Goal: Task Accomplishment & Management: Manage account settings

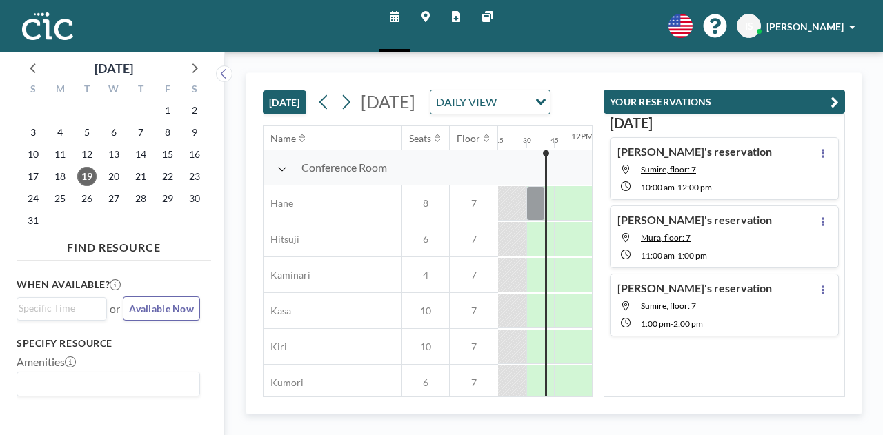
scroll to position [0, 1242]
click at [418, 9] on link "Maps" at bounding box center [425, 26] width 30 height 52
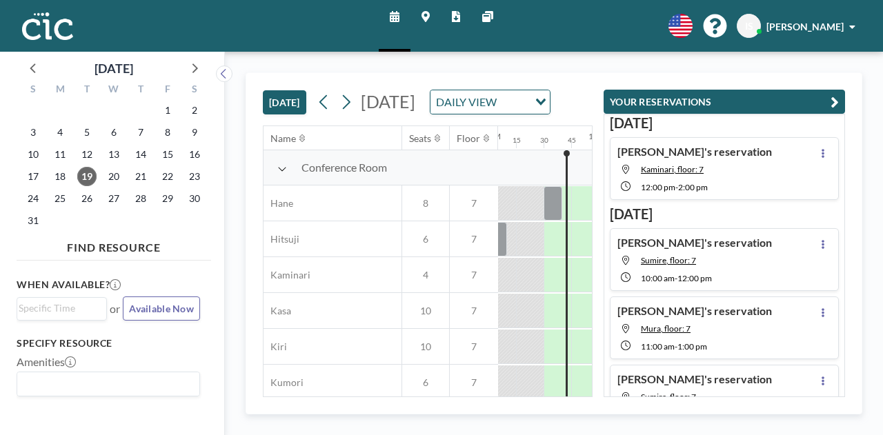
scroll to position [0, 1242]
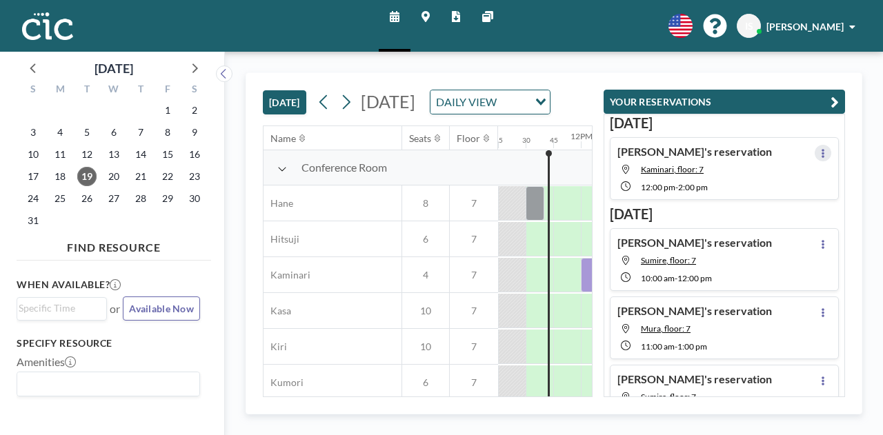
click at [820, 149] on icon at bounding box center [823, 153] width 6 height 9
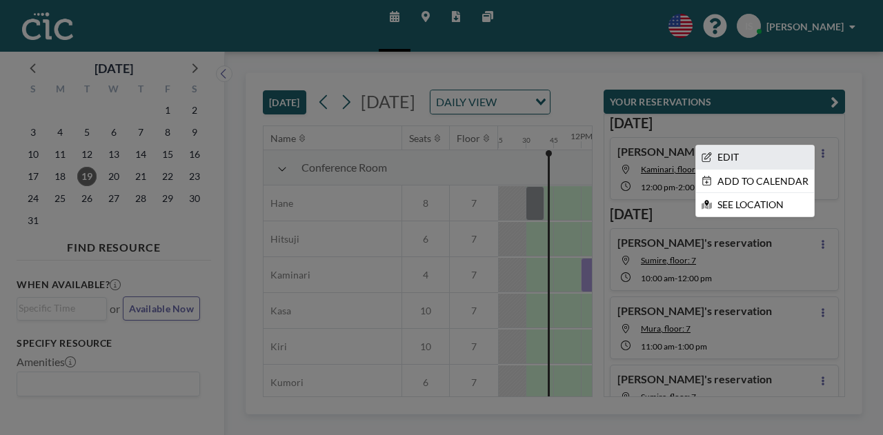
click at [730, 157] on li "EDIT" at bounding box center [755, 157] width 118 height 23
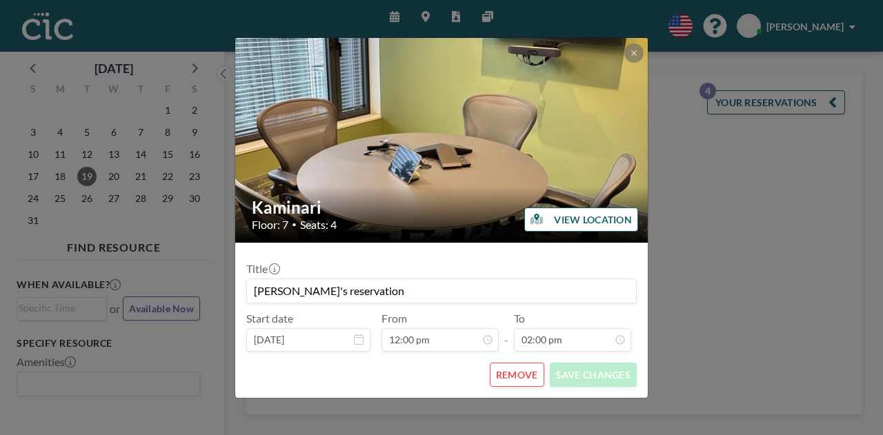
click at [510, 378] on button "REMOVE" at bounding box center [517, 375] width 54 height 24
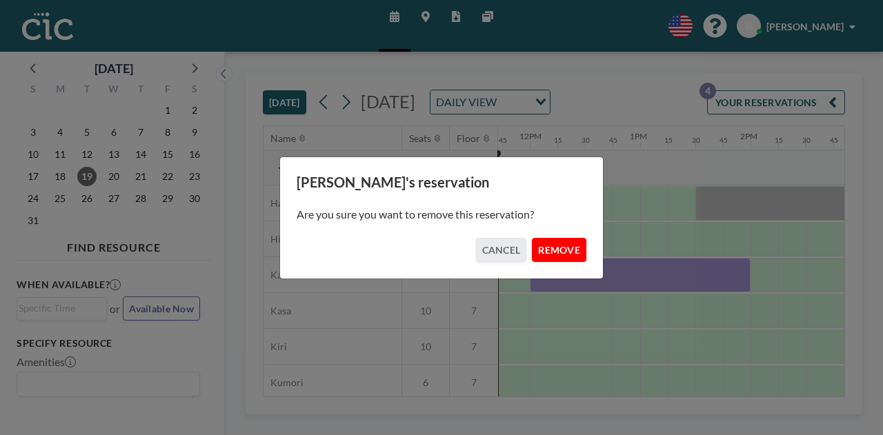
scroll to position [0, 1297]
click at [568, 252] on button "REMOVE" at bounding box center [559, 250] width 54 height 24
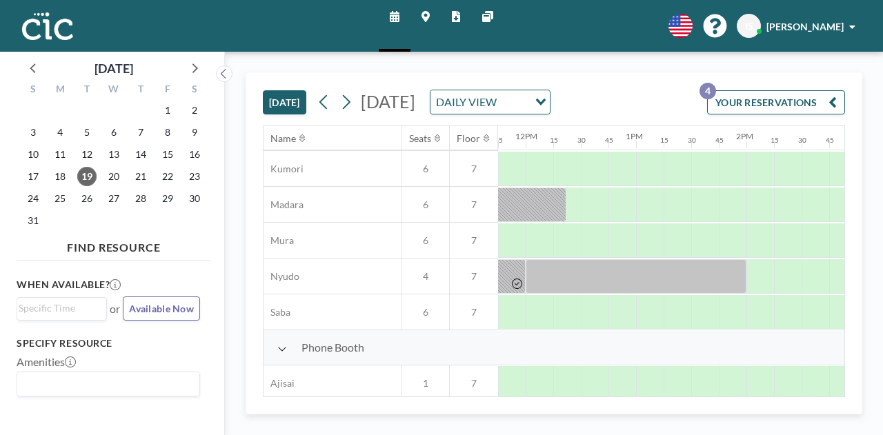
scroll to position [215, 1297]
click at [548, 314] on div at bounding box center [540, 312] width 28 height 34
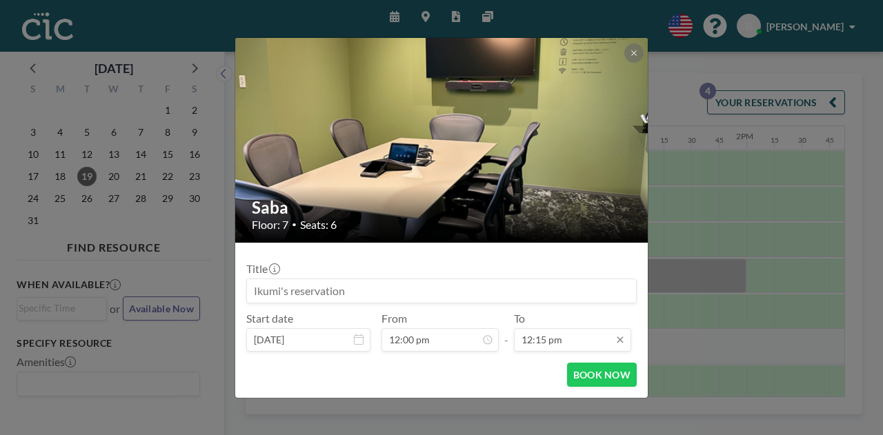
scroll to position [1203, 0]
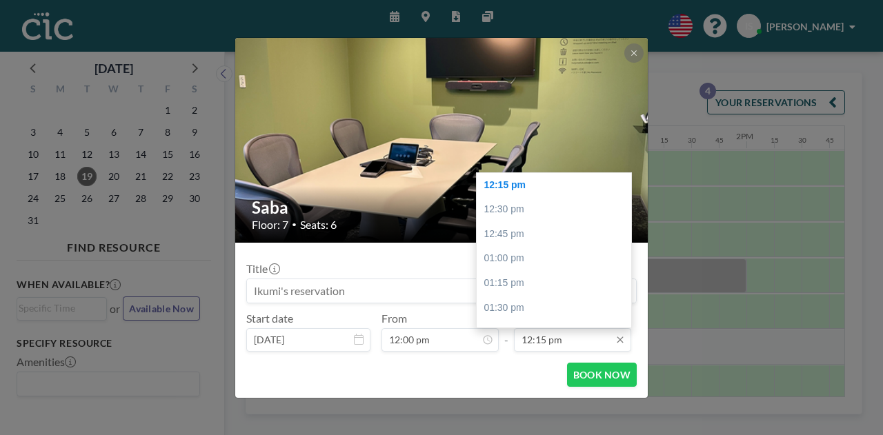
click at [556, 339] on input "12:15 pm" at bounding box center [572, 339] width 117 height 23
click at [541, 312] on div "01:30 pm" at bounding box center [557, 308] width 161 height 25
type input "01:30 pm"
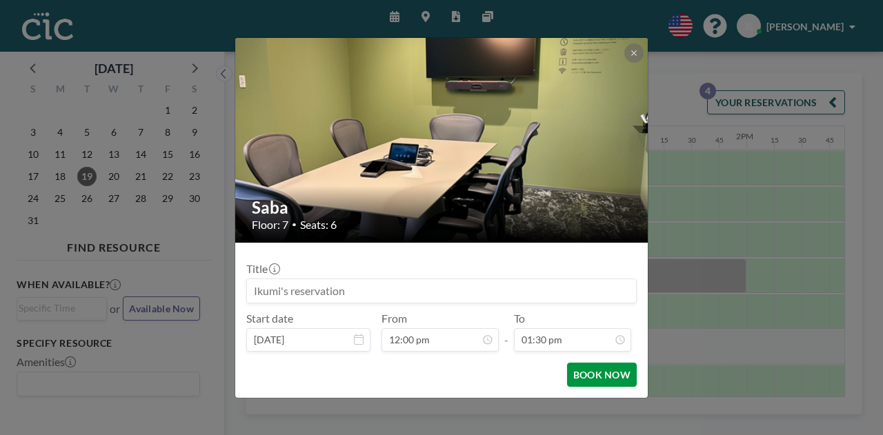
click at [580, 377] on button "BOOK NOW" at bounding box center [602, 375] width 70 height 24
